Goal: Use online tool/utility: Utilize a website feature to perform a specific function

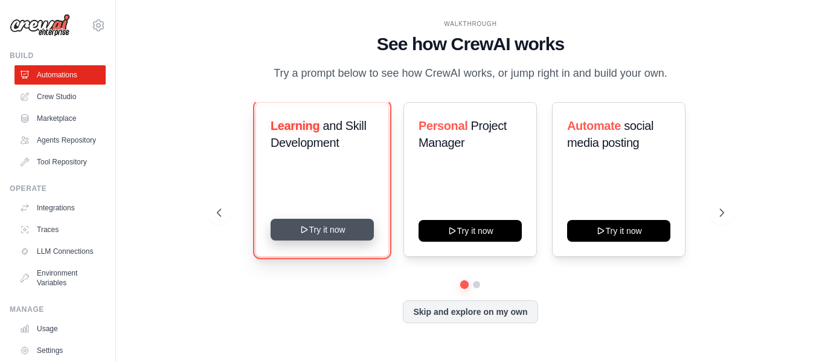
click at [345, 236] on button "Try it now" at bounding box center [322, 230] width 103 height 22
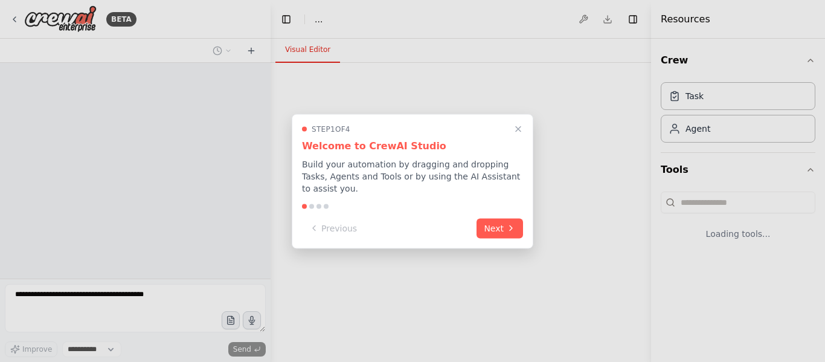
select select "****"
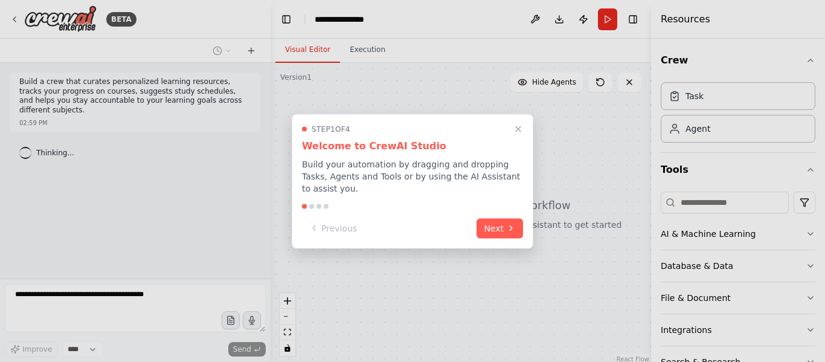
click at [313, 204] on div at bounding box center [311, 206] width 5 height 5
drag, startPoint x: 313, startPoint y: 201, endPoint x: 499, endPoint y: 228, distance: 188.1
click at [499, 228] on div "Step 1 of 4 Welcome to CrewAI Studio Build your automation by dragging and drop…" at bounding box center [413, 181] width 242 height 135
click at [499, 228] on button "Next" at bounding box center [500, 227] width 47 height 20
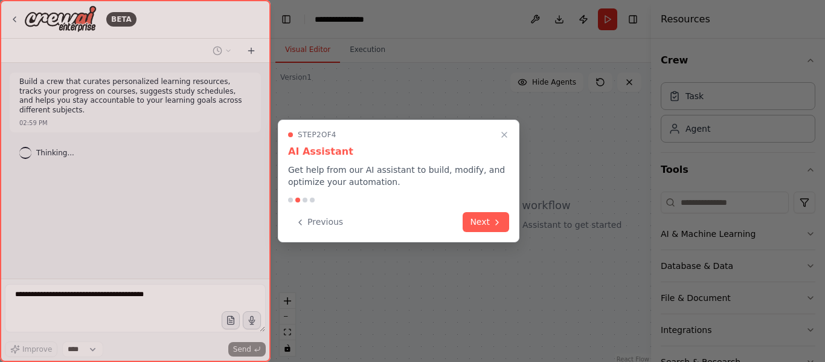
click at [499, 228] on button "Next" at bounding box center [486, 222] width 47 height 20
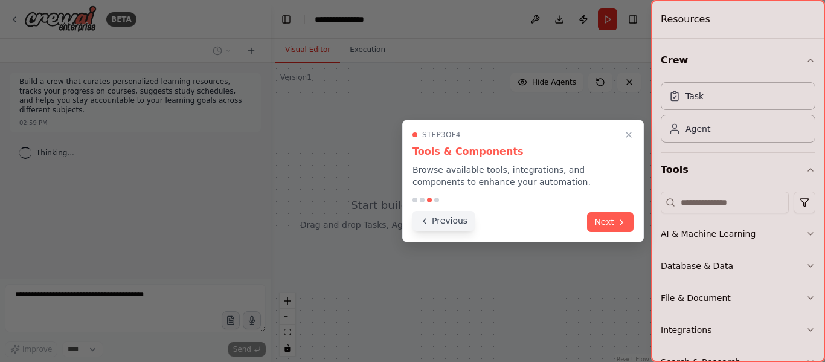
click at [444, 219] on button "Previous" at bounding box center [444, 221] width 62 height 20
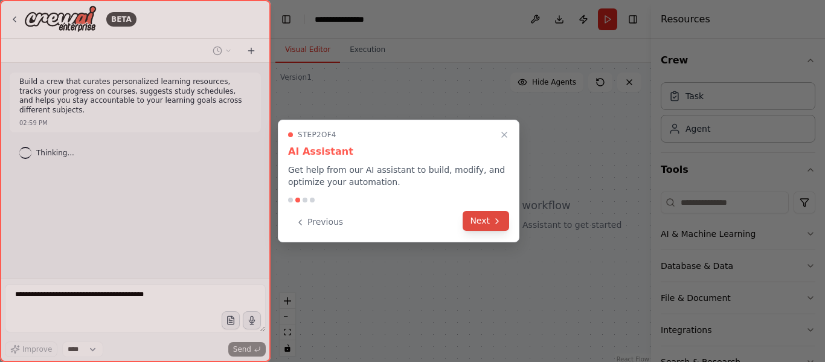
click at [489, 221] on button "Next" at bounding box center [486, 221] width 47 height 20
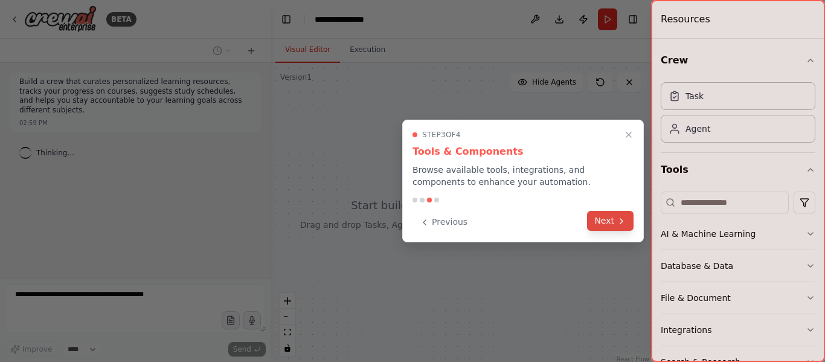
click at [609, 219] on button "Next" at bounding box center [610, 221] width 47 height 20
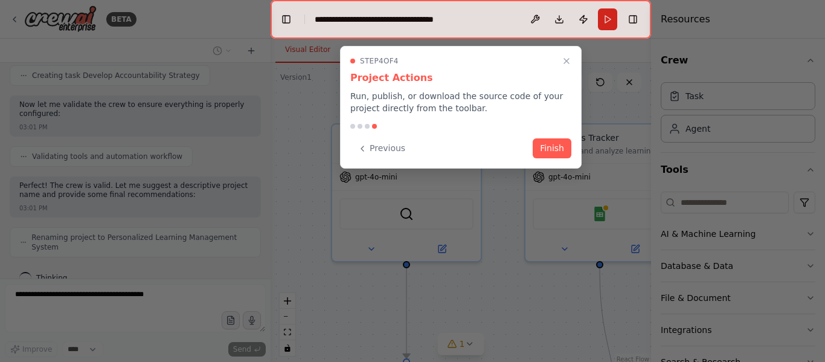
scroll to position [692, 0]
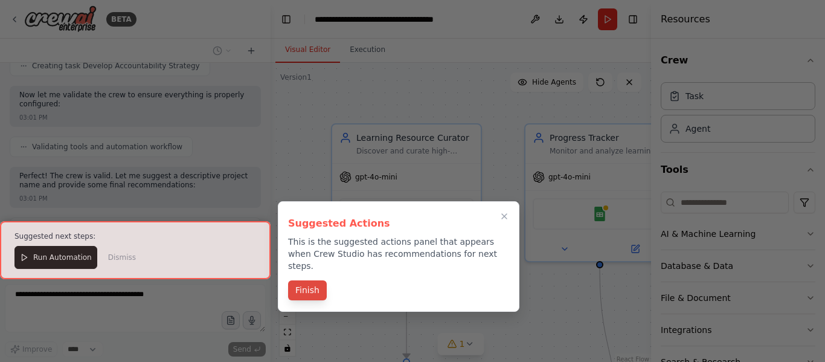
click at [318, 288] on div "Finish" at bounding box center [398, 292] width 221 height 20
drag, startPoint x: 489, startPoint y: 215, endPoint x: 549, endPoint y: 188, distance: 65.4
click at [549, 188] on div "BETA Build a crew that curates personalized learning resources, tracks your pro…" at bounding box center [412, 181] width 825 height 362
click at [509, 217] on icon "Close walkthrough" at bounding box center [504, 216] width 11 height 11
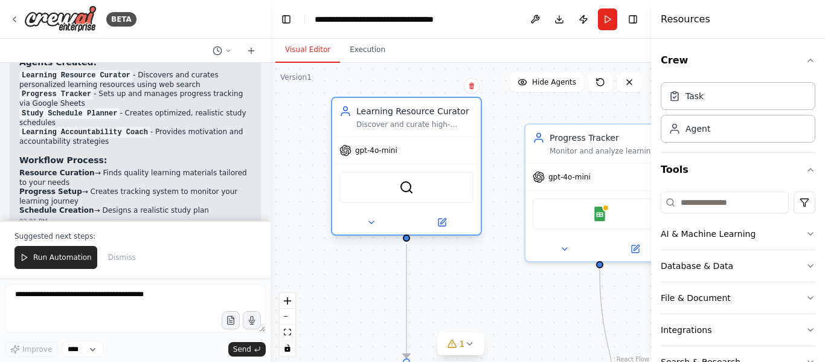
drag, startPoint x: 400, startPoint y: 189, endPoint x: 397, endPoint y: 172, distance: 17.8
click at [397, 168] on div "SerperDevTool" at bounding box center [406, 187] width 149 height 47
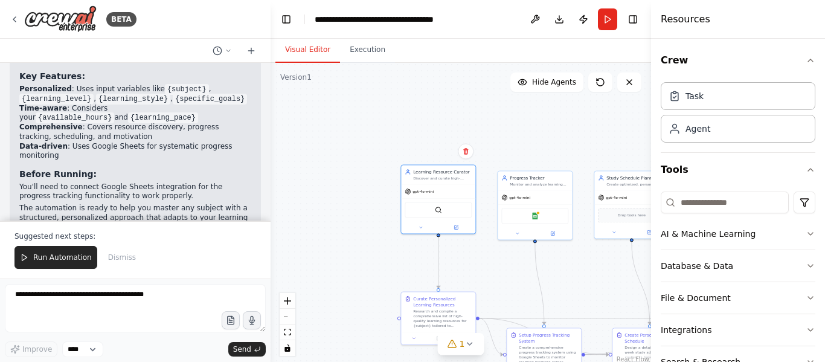
scroll to position [1124, 0]
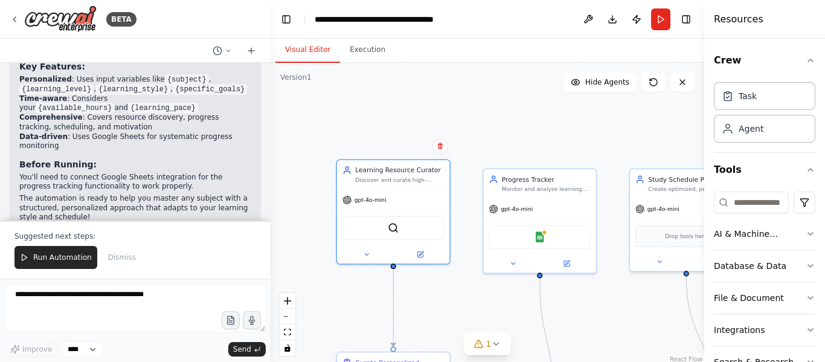
drag, startPoint x: 652, startPoint y: 149, endPoint x: 782, endPoint y: 148, distance: 129.3
click at [782, 148] on div "Resources Crew Task Agent Tools AI & Machine Learning Database & Data File & Do…" at bounding box center [764, 181] width 121 height 362
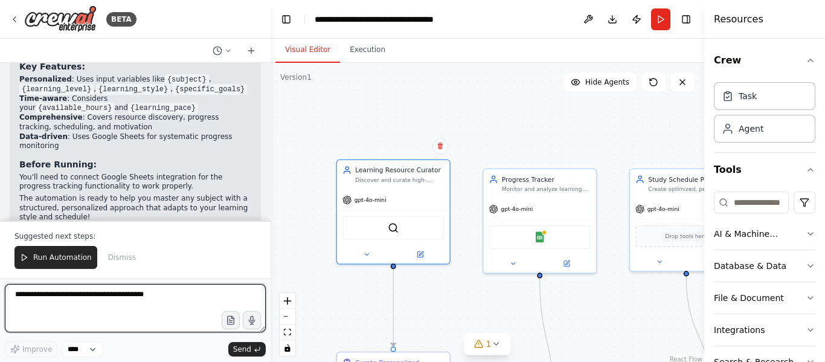
click at [83, 304] on textarea at bounding box center [135, 308] width 261 height 48
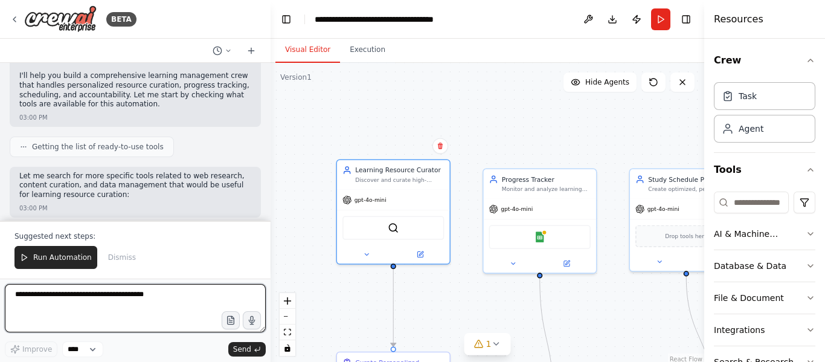
scroll to position [0, 0]
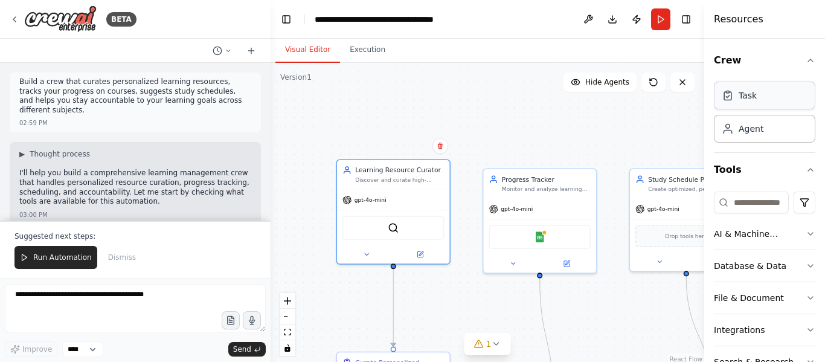
click at [758, 100] on div "Task" at bounding box center [764, 96] width 101 height 28
click at [760, 130] on div "Agent" at bounding box center [751, 128] width 25 height 12
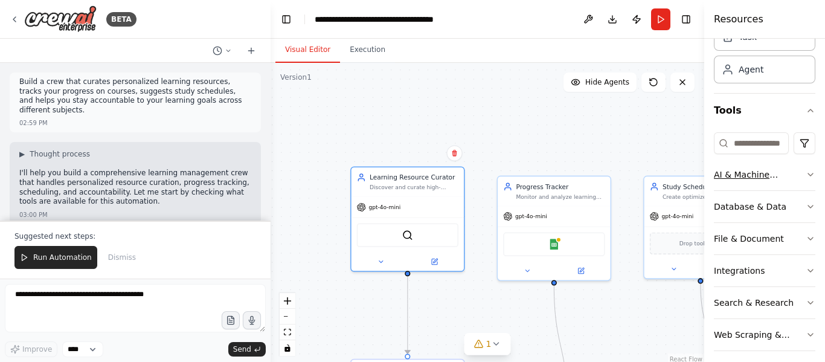
scroll to position [68, 0]
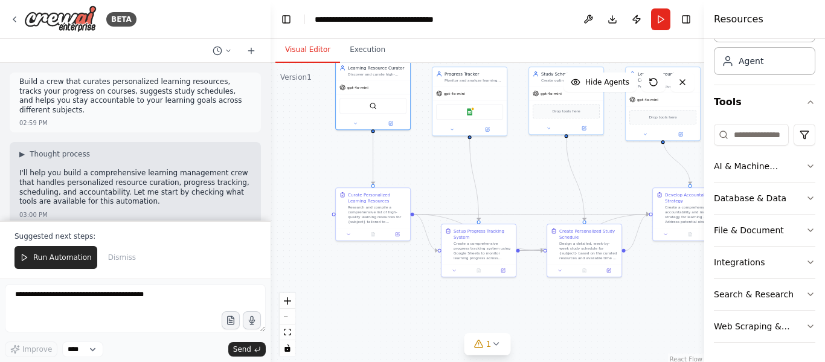
drag, startPoint x: 344, startPoint y: 271, endPoint x: 266, endPoint y: 152, distance: 142.8
click at [266, 152] on div "BETA Build a crew that curates personalized learning resources, tracks your pro…" at bounding box center [412, 181] width 825 height 362
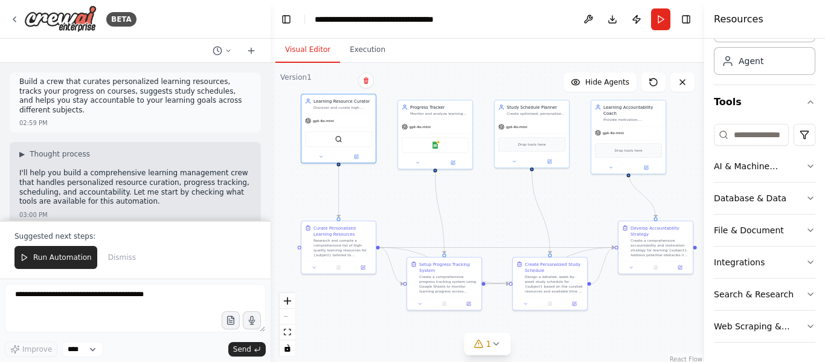
drag, startPoint x: 582, startPoint y: 297, endPoint x: 549, endPoint y: 329, distance: 47.0
click at [549, 329] on div ".deletable-edge-delete-btn { width: 20px; height: 20px; border: 0px solid #ffff…" at bounding box center [488, 214] width 434 height 302
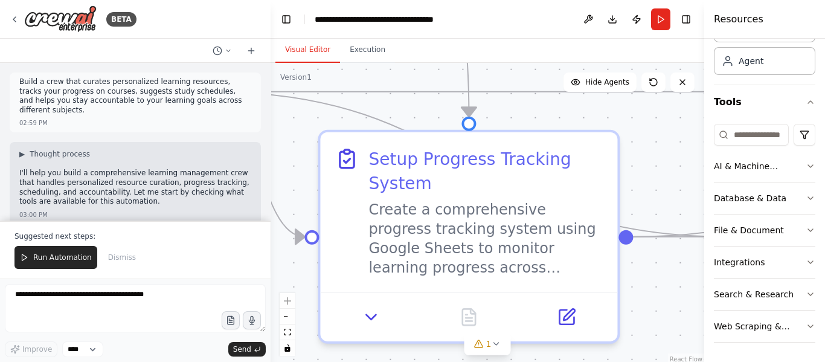
drag, startPoint x: 419, startPoint y: 183, endPoint x: 680, endPoint y: 159, distance: 262.7
click at [680, 159] on div ".deletable-edge-delete-btn { width: 20px; height: 20px; border: 0px solid #ffff…" at bounding box center [488, 214] width 434 height 302
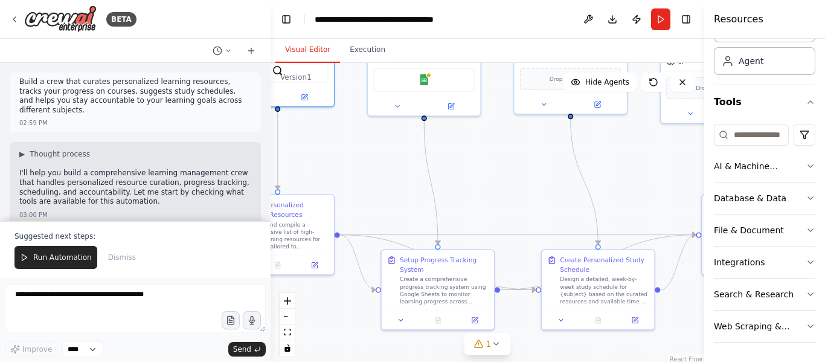
scroll to position [1124, 0]
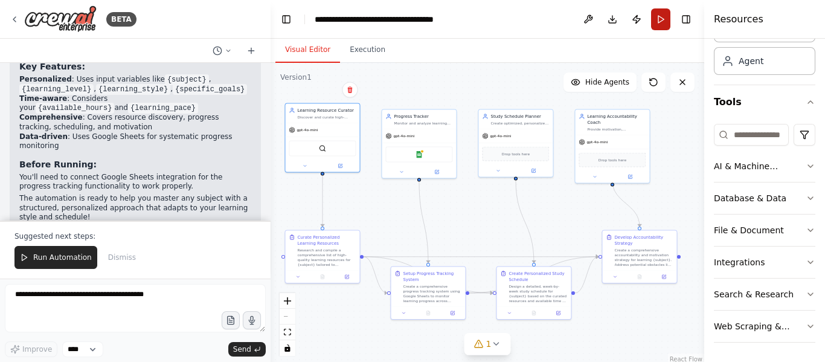
click at [666, 28] on button "Run" at bounding box center [660, 19] width 19 height 22
